Goal: Task Accomplishment & Management: Manage account settings

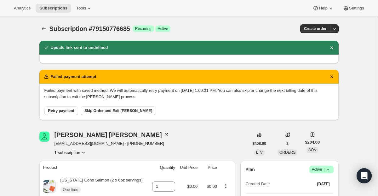
click at [47, 34] on div "Subscription #79150776685. This page is ready Subscription #79150776685 Success…" at bounding box center [189, 29] width 300 height 24
click at [45, 29] on icon "Subscriptions" at bounding box center [44, 28] width 4 height 3
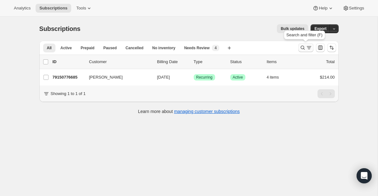
click at [304, 46] on icon "Search and filter results" at bounding box center [303, 47] width 6 height 6
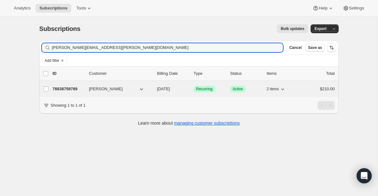
type input "[PERSON_NAME][EMAIL_ADDRESS][PERSON_NAME][DOMAIN_NAME]"
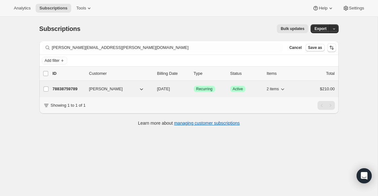
click at [198, 92] on div "78838759789 [PERSON_NAME] [DATE] Success Recurring Success Active 2 items $210.…" at bounding box center [194, 89] width 283 height 9
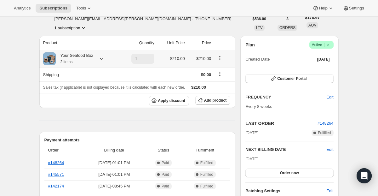
scroll to position [46, 0]
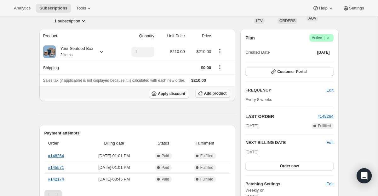
click at [212, 95] on span "Add product" at bounding box center [215, 93] width 22 height 5
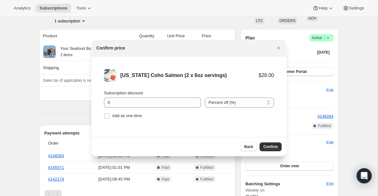
click at [146, 108] on div "Subscription discount 0 Percent off (%) Amount off ($) Percent off (%) Add as o…" at bounding box center [189, 105] width 170 height 30
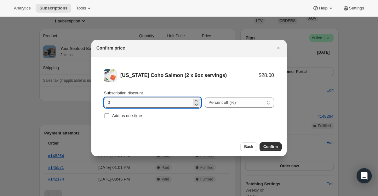
click at [152, 102] on input "0" at bounding box center [148, 102] width 88 height 10
type input "100"
click at [131, 109] on div "Subscription discount 100 Percent off (%) Amount off ($) Percent off (%) Add as…" at bounding box center [189, 105] width 170 height 30
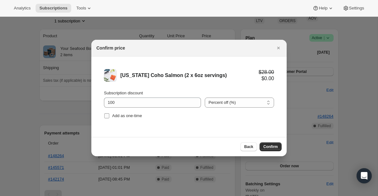
click at [126, 116] on span "Add as one-time" at bounding box center [127, 115] width 30 height 5
click at [109, 116] on input "Add as one-time" at bounding box center [106, 115] width 5 height 5
checkbox input "true"
click at [275, 150] on button "Confirm" at bounding box center [271, 146] width 22 height 9
